Goal: Check status: Check status

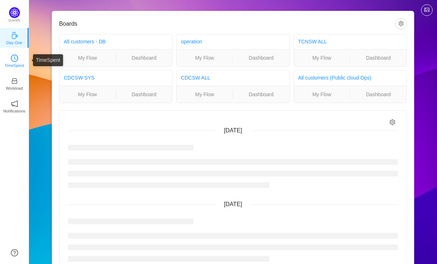
click at [15, 61] on icon "icon: clock-circle" at bounding box center [14, 58] width 7 height 7
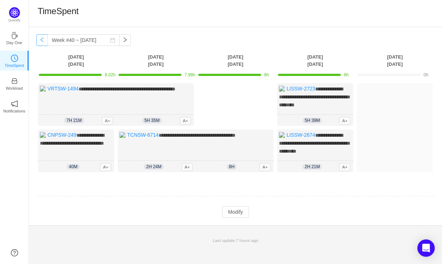
click at [40, 40] on button "button" at bounding box center [42, 40] width 12 height 12
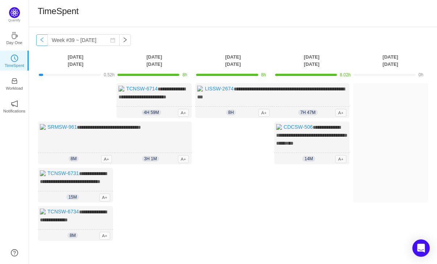
click at [41, 40] on button "button" at bounding box center [42, 40] width 12 height 12
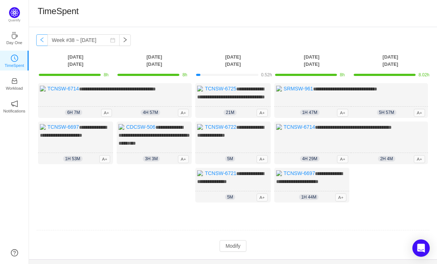
click at [41, 40] on button "button" at bounding box center [42, 40] width 12 height 12
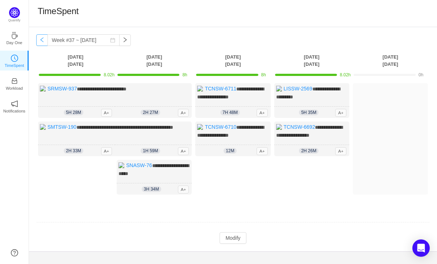
click at [41, 39] on button "button" at bounding box center [42, 40] width 12 height 12
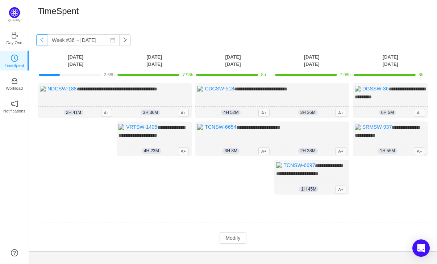
click at [44, 41] on button "button" at bounding box center [42, 40] width 12 height 12
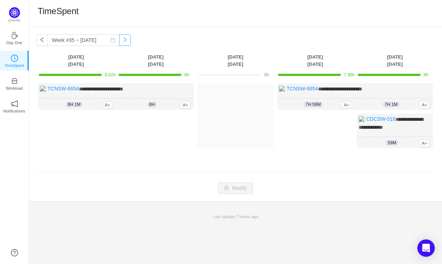
click at [119, 41] on button "button" at bounding box center [125, 40] width 12 height 12
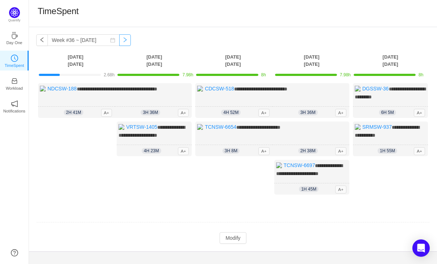
click at [119, 41] on button "button" at bounding box center [125, 40] width 12 height 12
type input "Week #37 ~ [DATE]"
